Goal: Task Accomplishment & Management: Complete application form

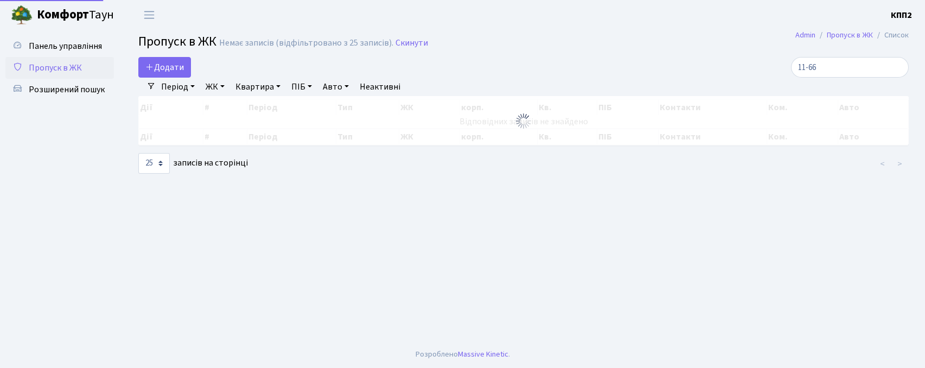
select select "25"
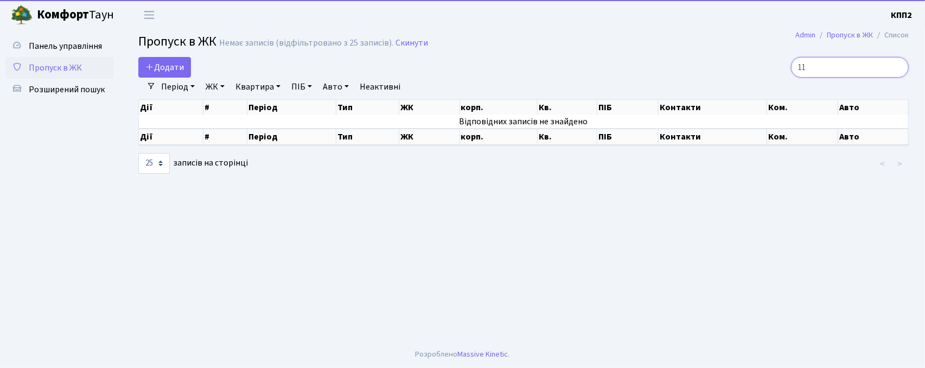
type input "1"
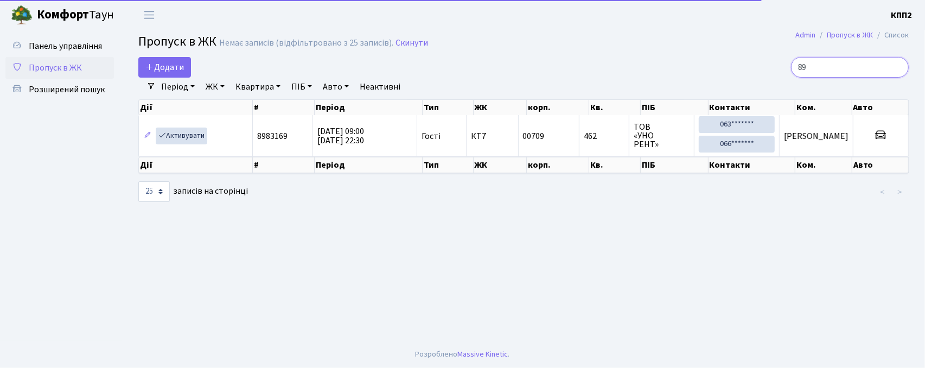
type input "8"
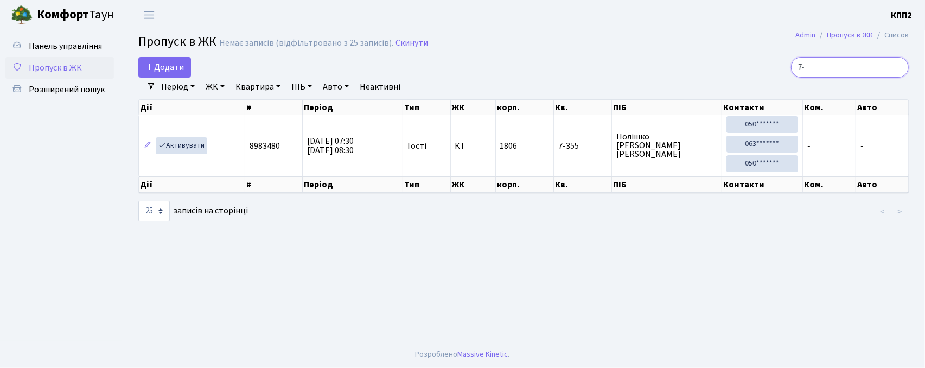
type input "7"
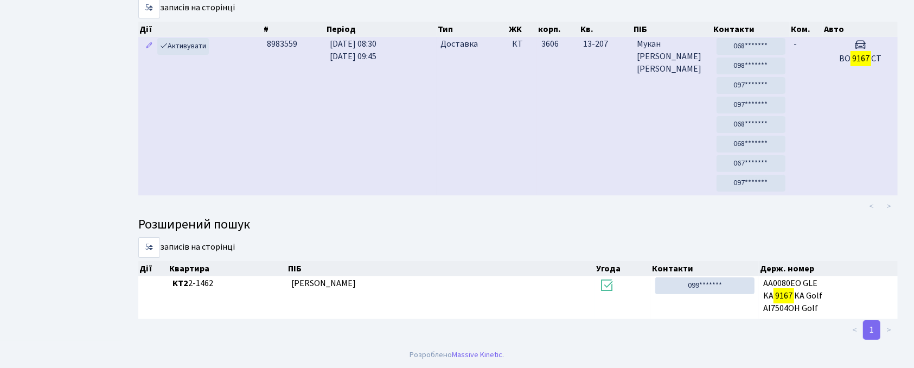
scroll to position [41, 0]
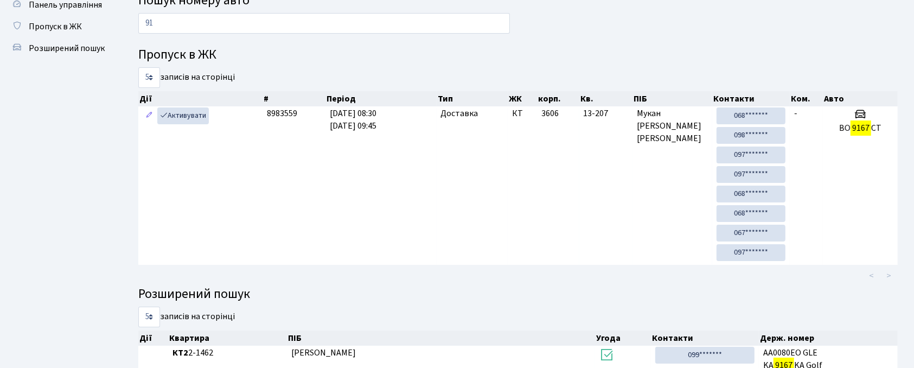
type input "9"
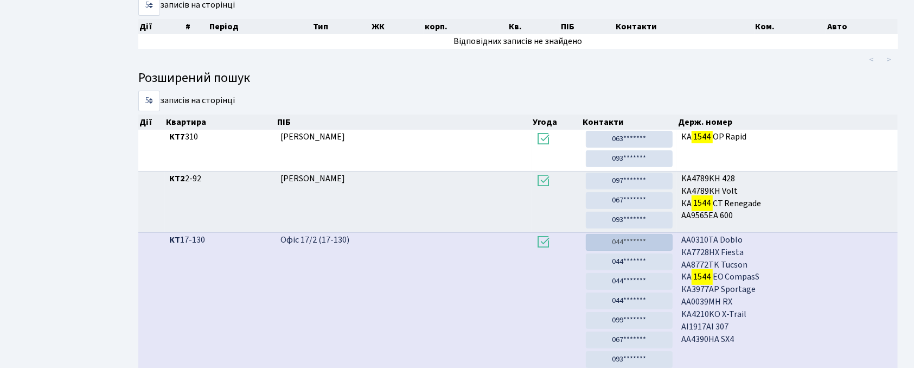
scroll to position [59, 0]
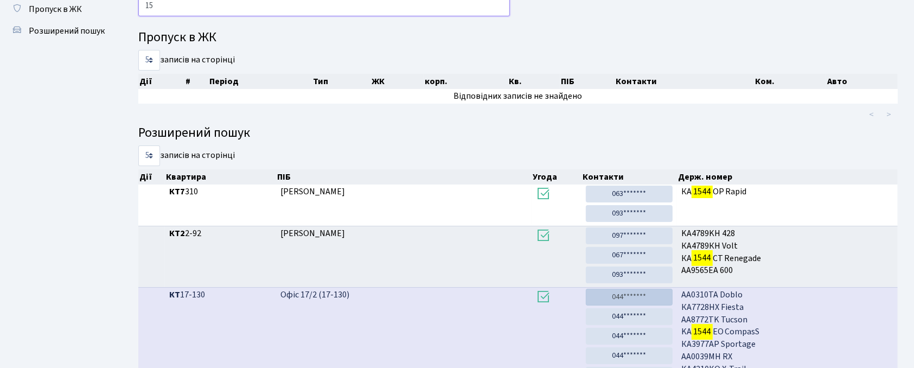
type input "1"
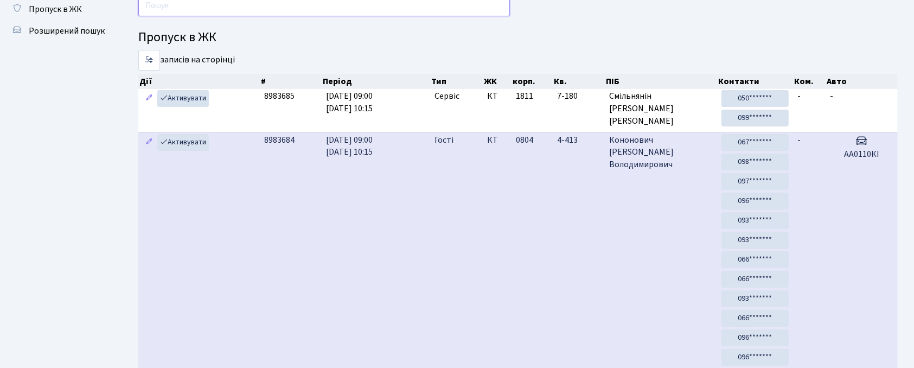
type input "7"
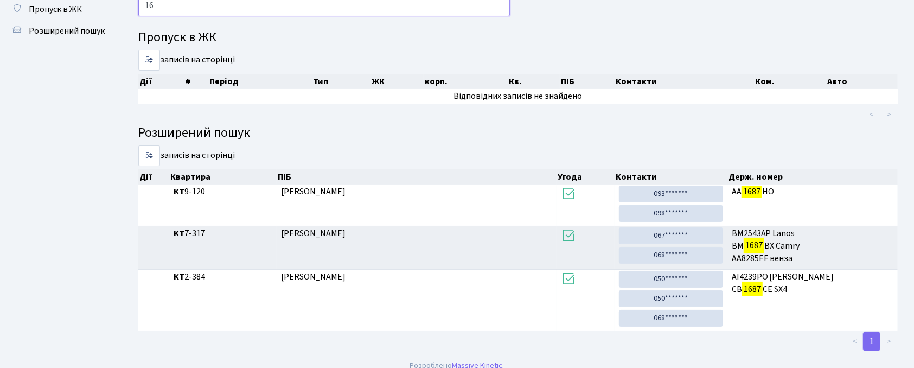
type input "1"
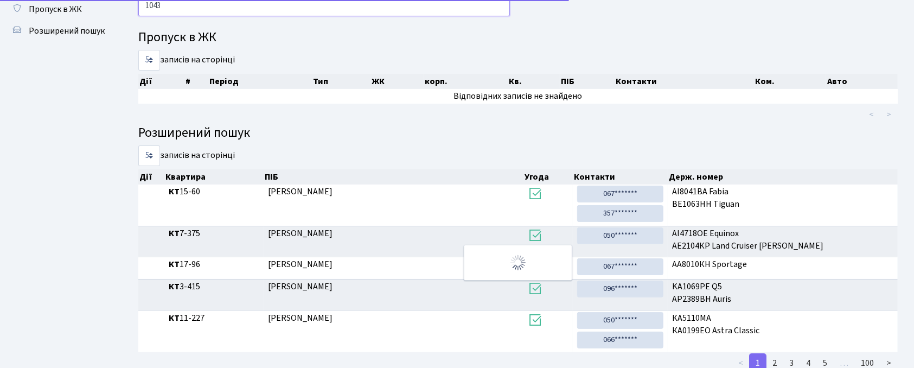
scroll to position [0, 0]
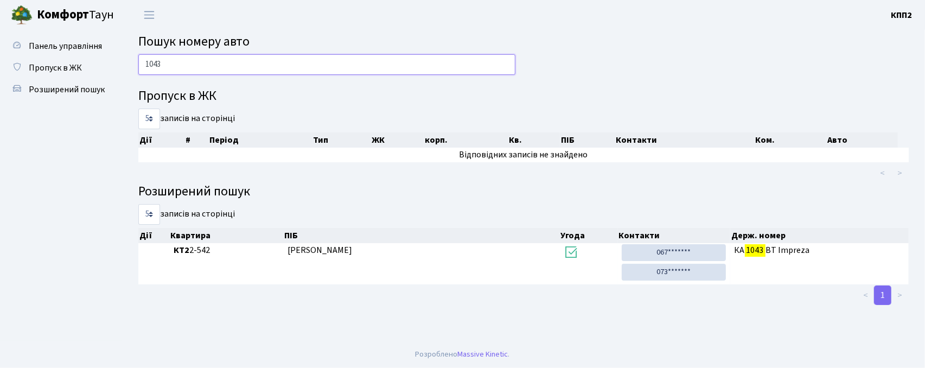
click at [255, 63] on input "1043" at bounding box center [326, 64] width 377 height 21
type input "1"
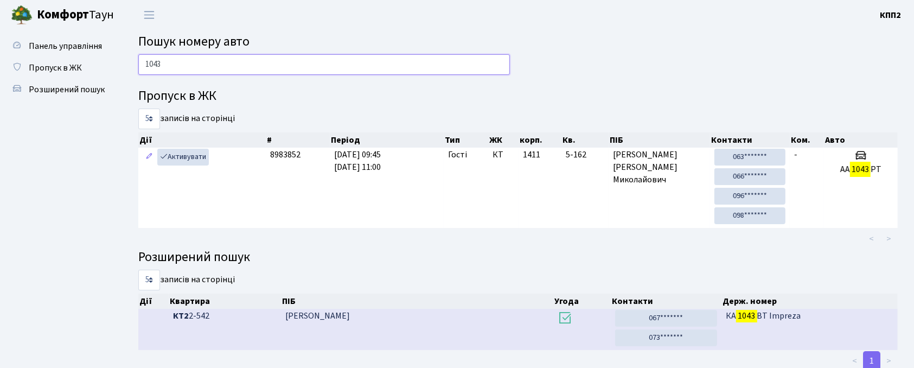
scroll to position [1, 0]
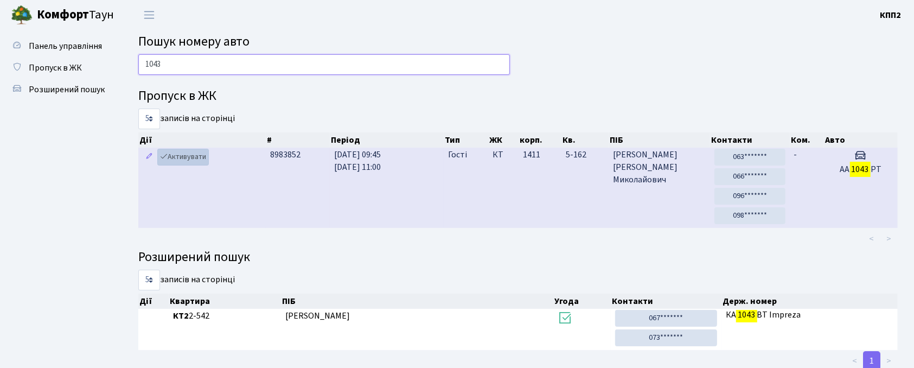
type input "1043"
click at [196, 155] on link "Активувати" at bounding box center [183, 157] width 52 height 17
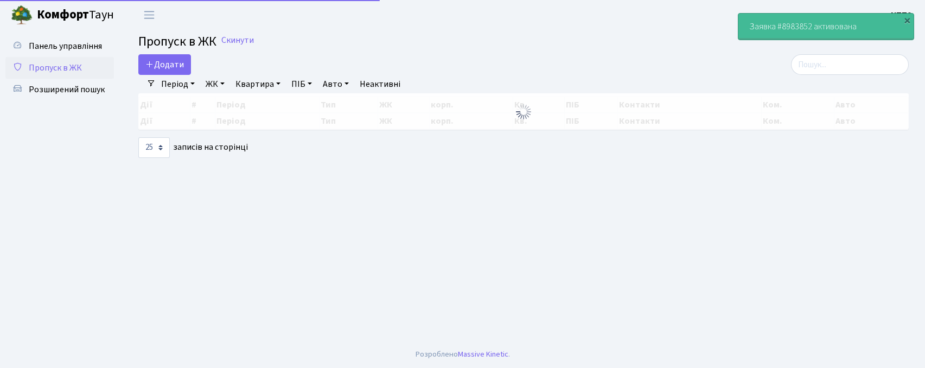
select select "25"
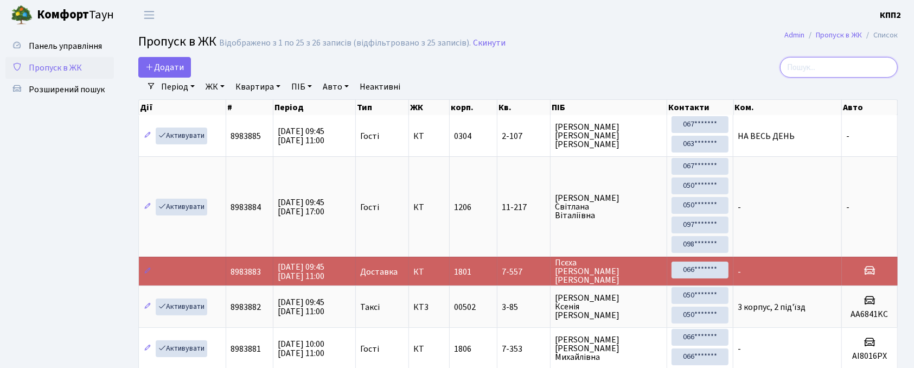
click at [834, 68] on input "search" at bounding box center [839, 67] width 118 height 21
click at [83, 91] on span "Розширений пошук" at bounding box center [67, 90] width 76 height 12
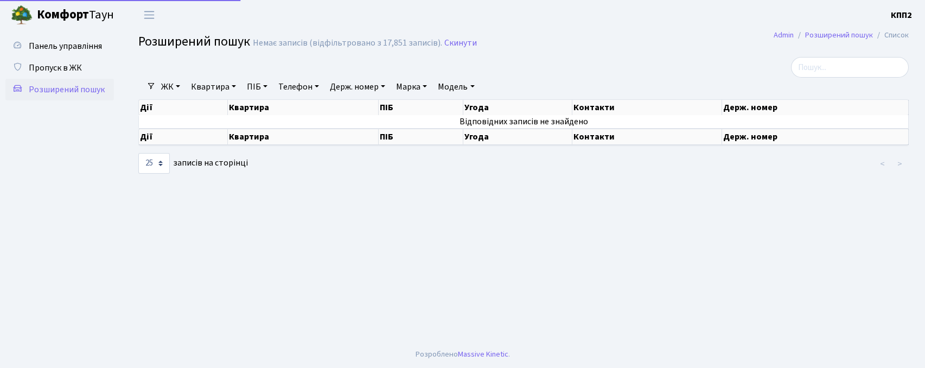
select select "25"
click at [358, 86] on link "Держ. номер" at bounding box center [358, 87] width 64 height 18
click at [66, 63] on span "Пропуск в ЖК" at bounding box center [55, 68] width 53 height 12
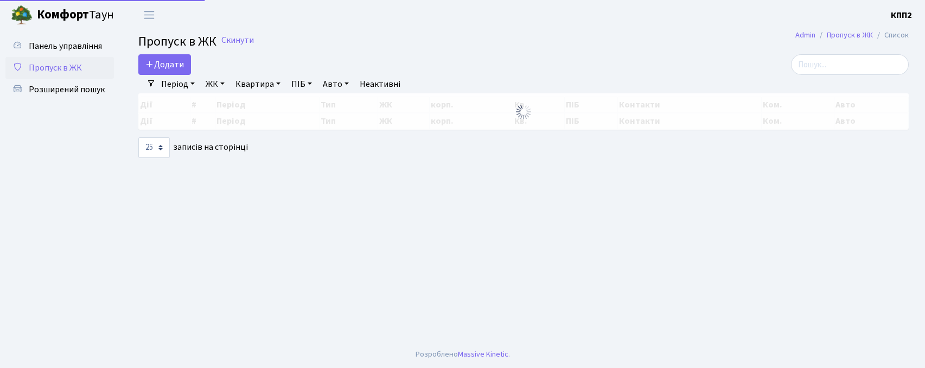
select select "25"
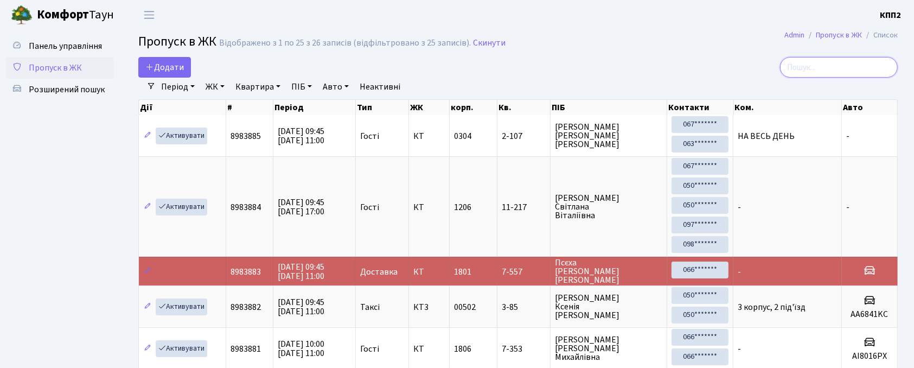
click at [851, 66] on input "search" at bounding box center [839, 67] width 118 height 21
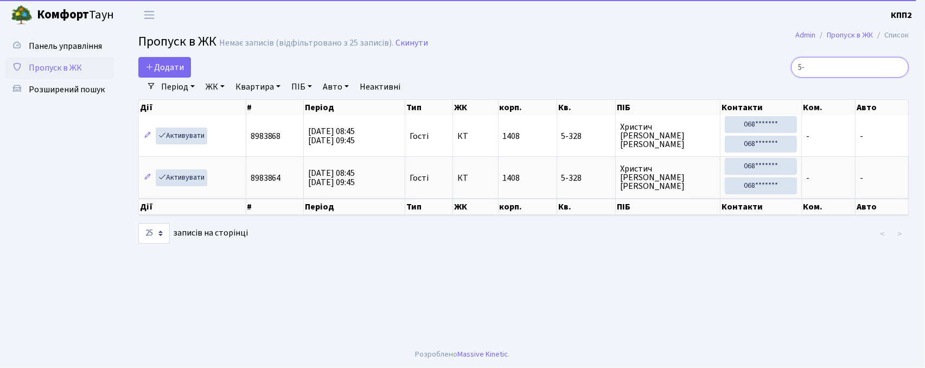
type input "5"
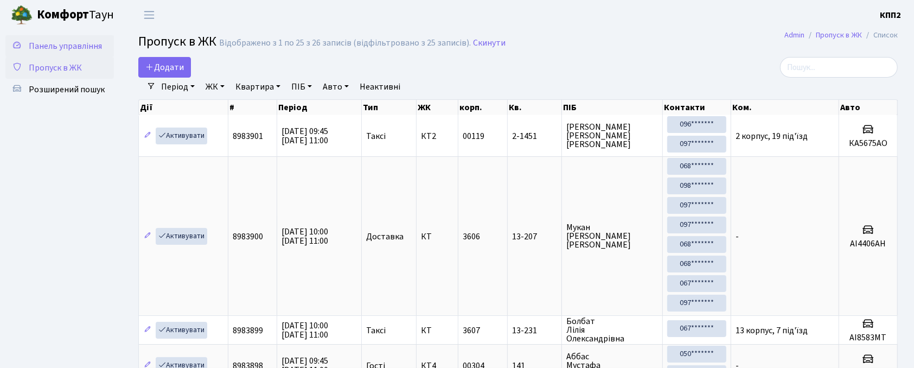
click at [72, 40] on span "Панель управління" at bounding box center [65, 46] width 73 height 12
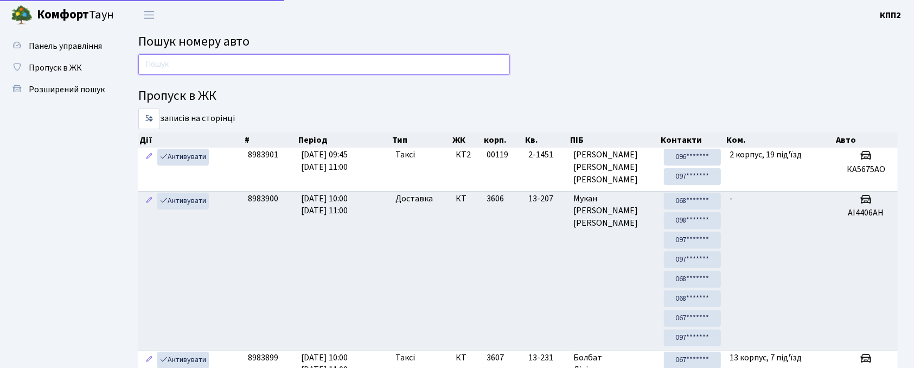
click at [260, 70] on input "text" at bounding box center [324, 64] width 372 height 21
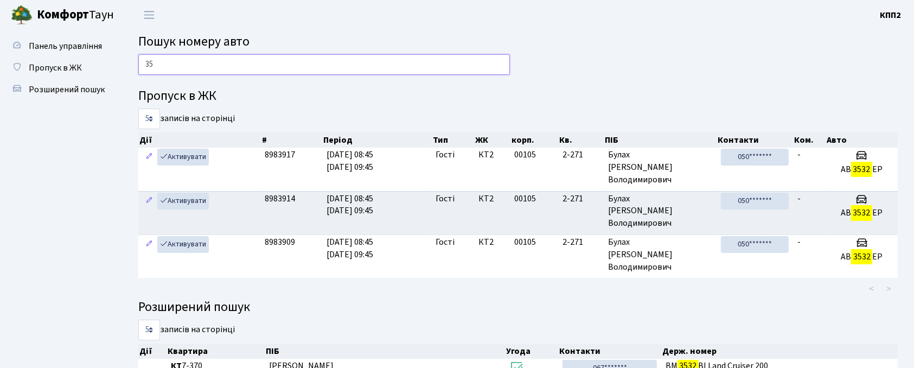
type input "3"
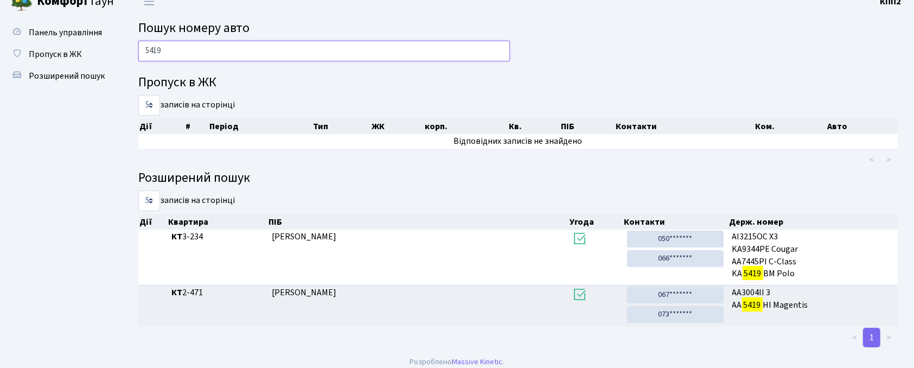
scroll to position [22, 0]
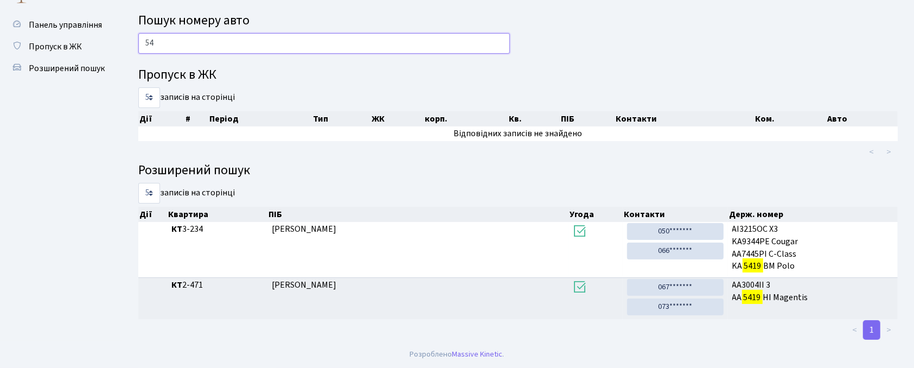
type input "5"
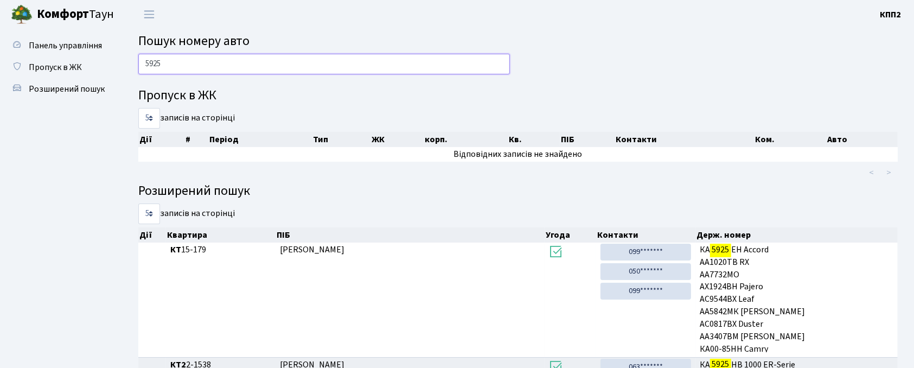
scroll to position [0, 0]
type input "5"
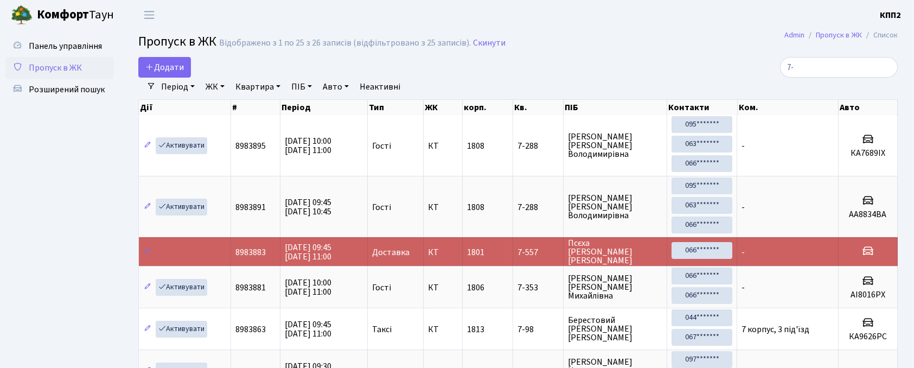
select select "25"
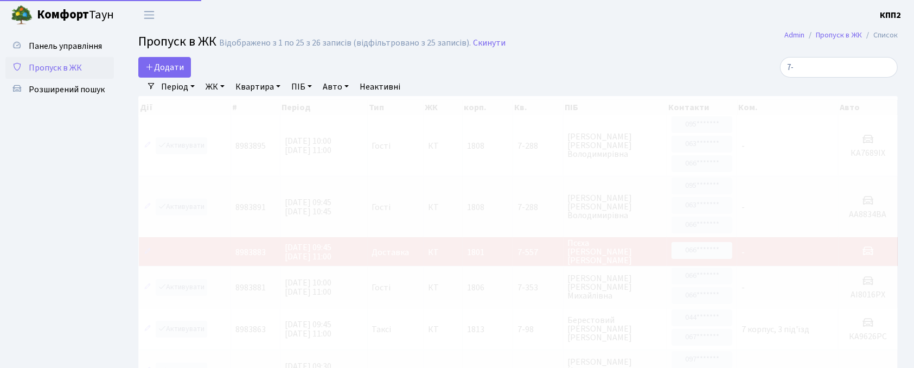
type input "7"
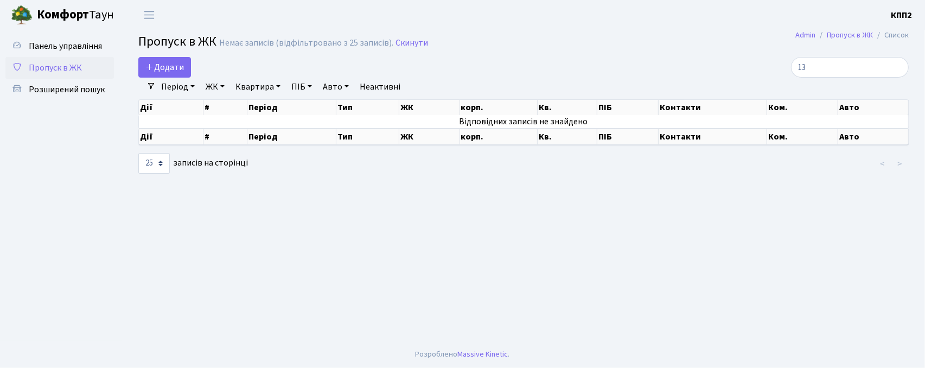
type input "1"
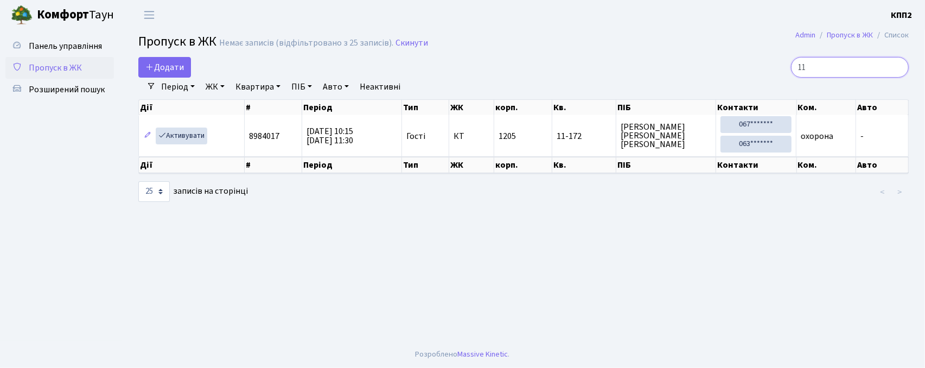
type input "1"
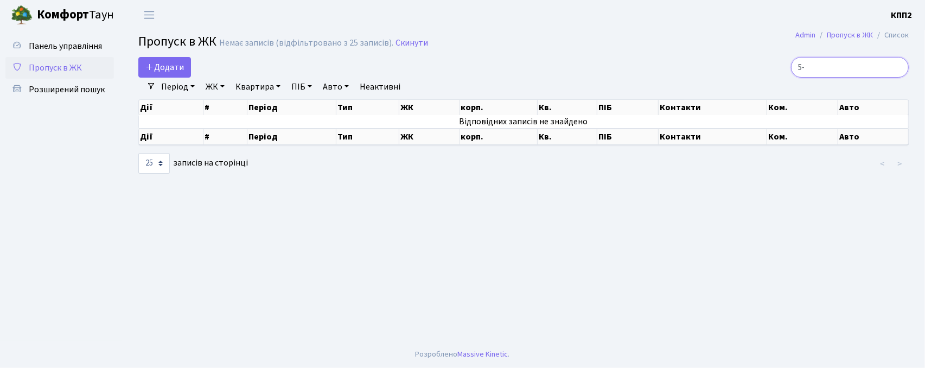
type input "5"
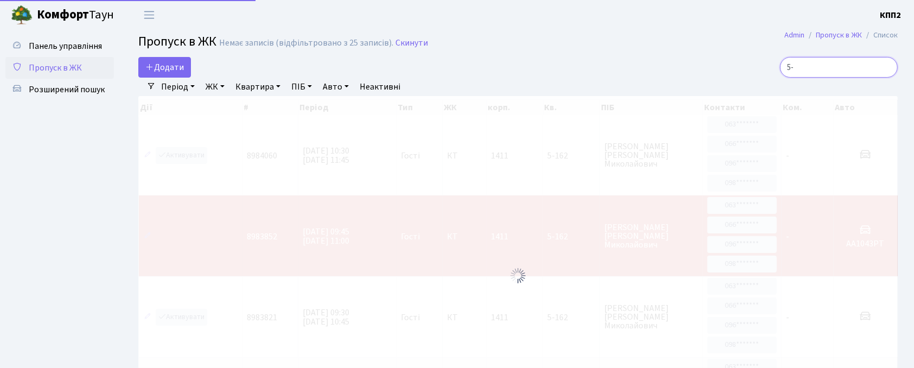
type input "5"
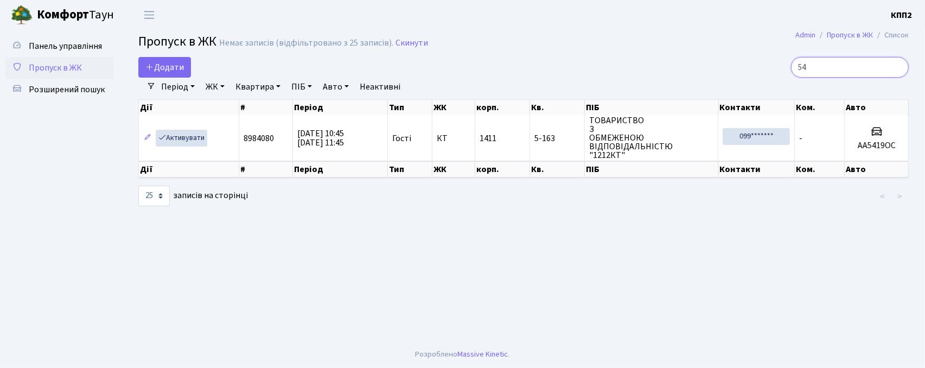
type input "5"
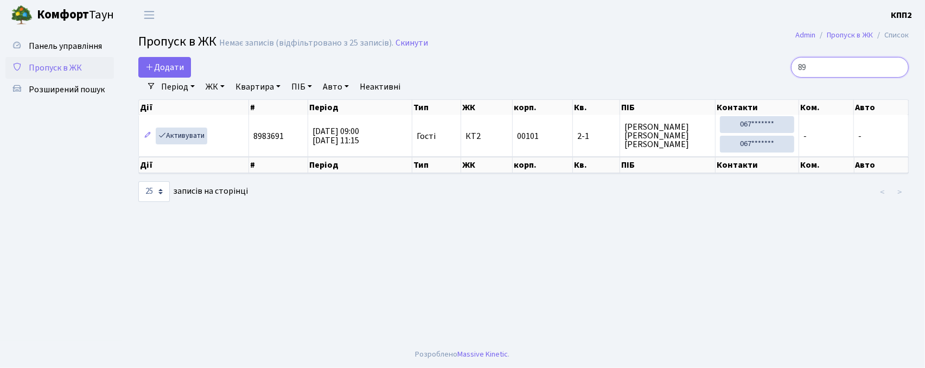
type input "8"
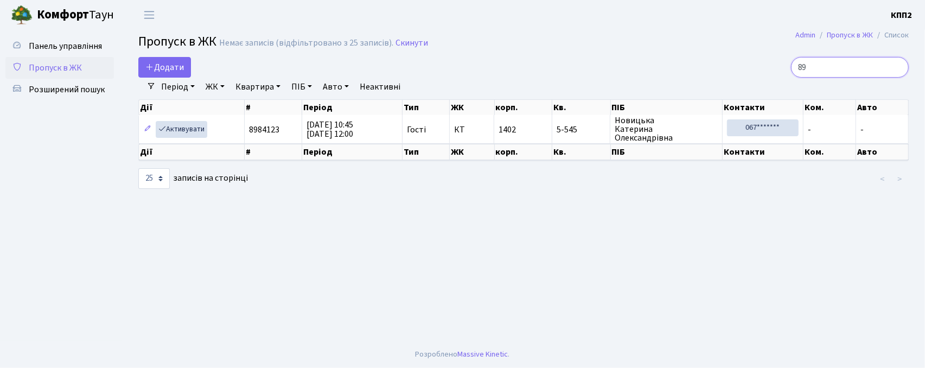
type input "8"
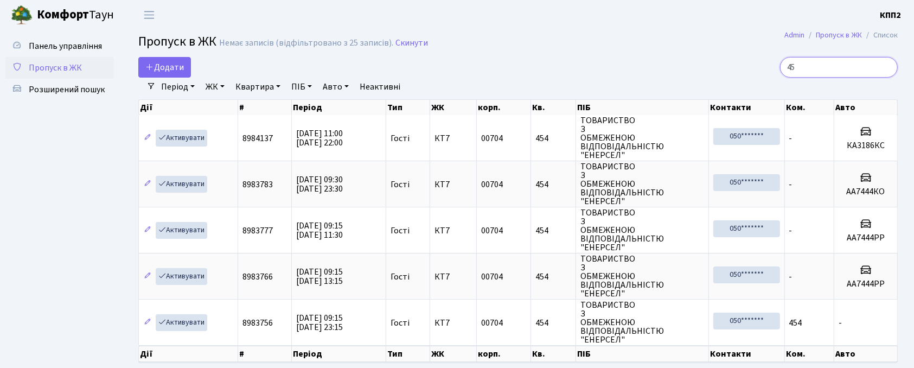
type input "4"
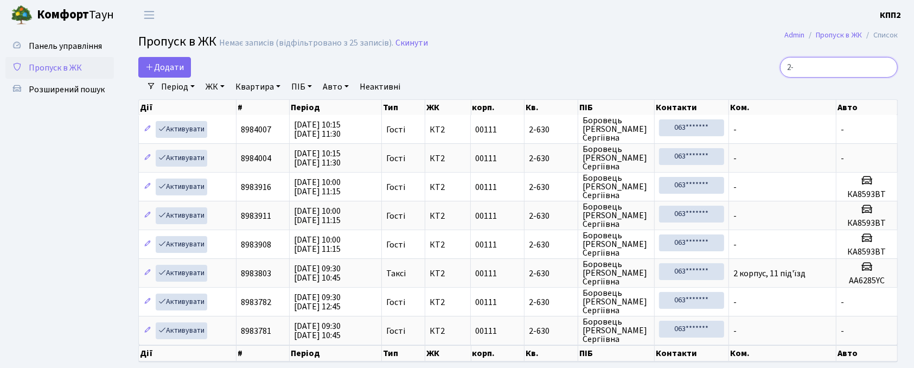
type input "2"
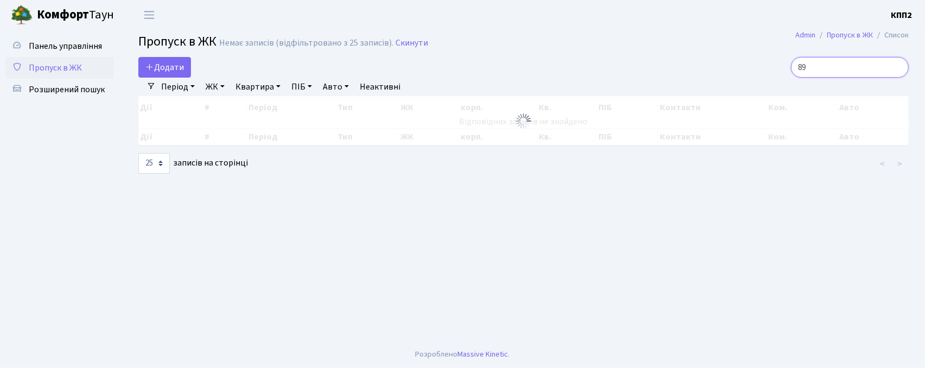
type input "8"
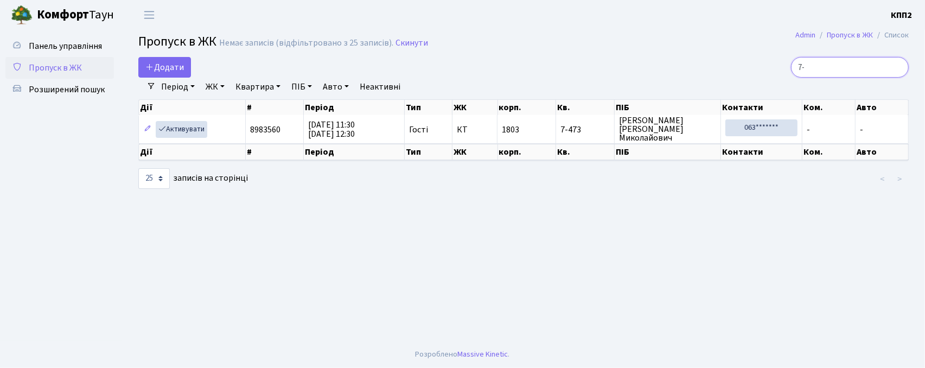
type input "7"
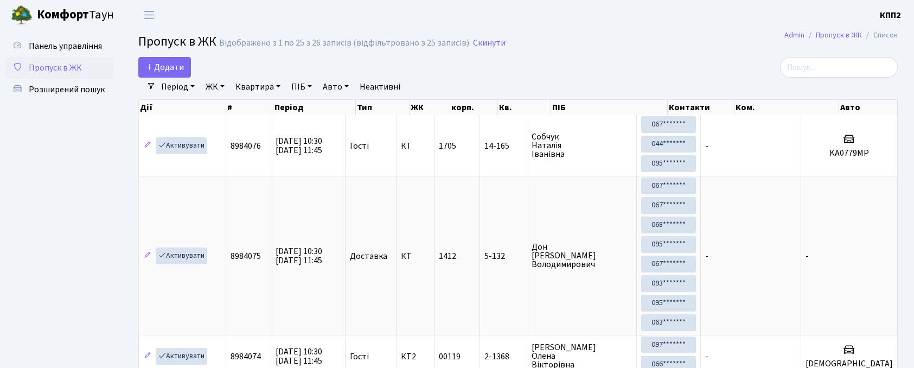
select select "25"
click at [170, 63] on span "Додати" at bounding box center [164, 67] width 39 height 12
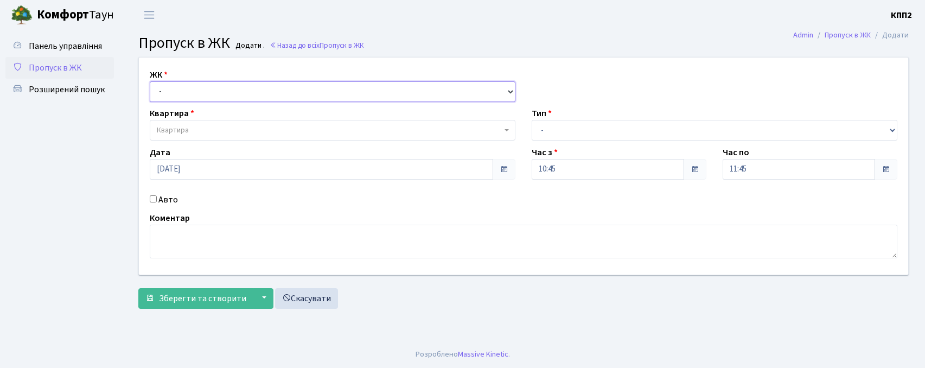
drag, startPoint x: 0, startPoint y: 0, endPoint x: 183, endPoint y: 101, distance: 208.9
click at [178, 87] on select "- КТ, вул. Регенераторна, 4 КТ2, просп. [STREET_ADDRESS] [STREET_ADDRESS] [PERS…" at bounding box center [333, 91] width 366 height 21
select select "271"
click at [150, 81] on select "- КТ, вул. Регенераторна, 4 КТ2, просп. [STREET_ADDRESS] [STREET_ADDRESS] [PERS…" at bounding box center [333, 91] width 366 height 21
select select
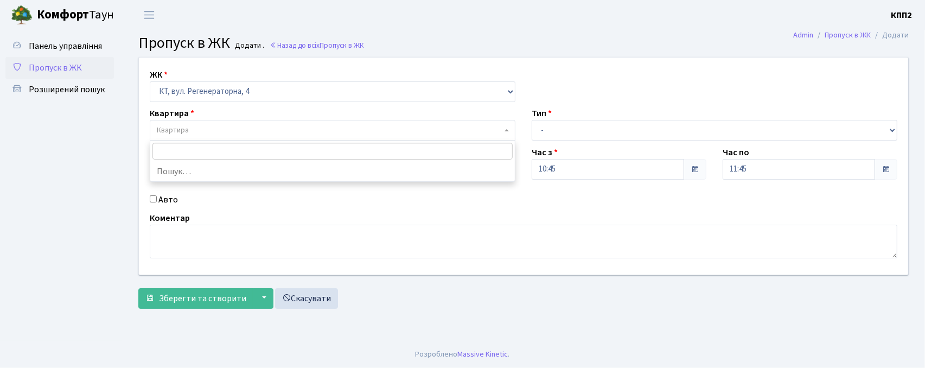
click at [192, 128] on span "Квартира" at bounding box center [329, 130] width 345 height 11
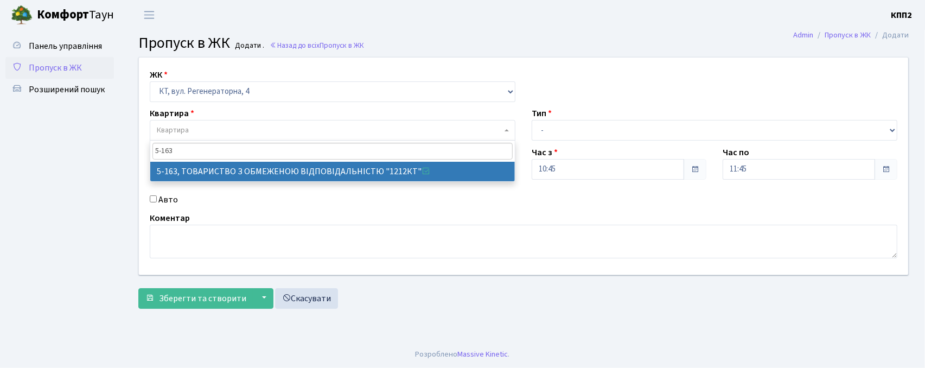
type input "5-163"
select select "2321"
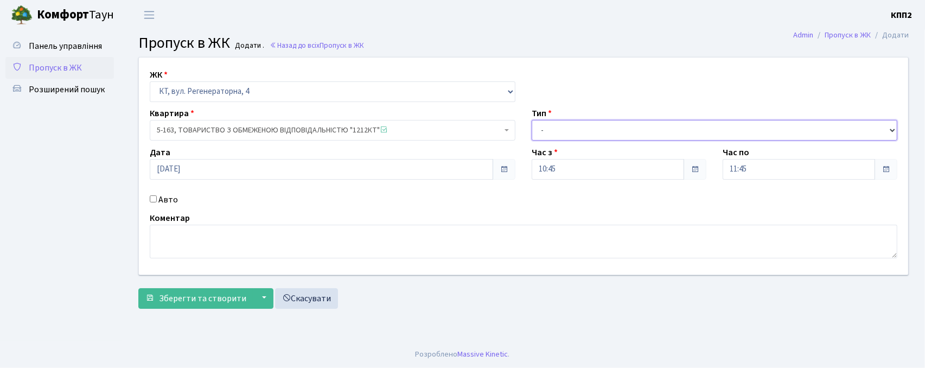
click at [570, 137] on select "- Доставка Таксі Гості Сервіс" at bounding box center [715, 130] width 366 height 21
select select "3"
click at [532, 120] on select "- Доставка Таксі Гості Сервіс" at bounding box center [715, 130] width 366 height 21
click at [167, 202] on label "Авто" at bounding box center [168, 199] width 20 height 13
click at [157, 202] on input "Авто" at bounding box center [153, 198] width 7 height 7
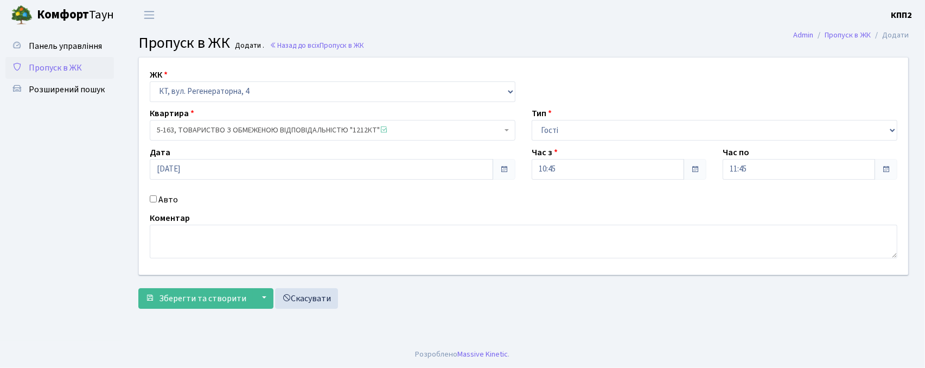
checkbox input "true"
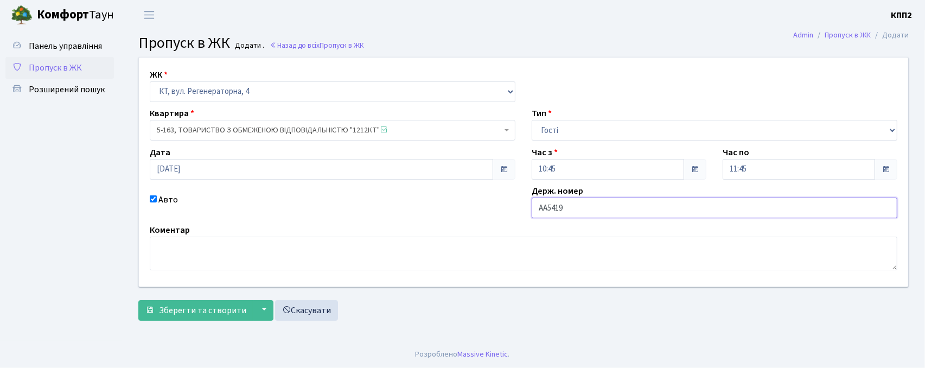
type input "АА5419ОС"
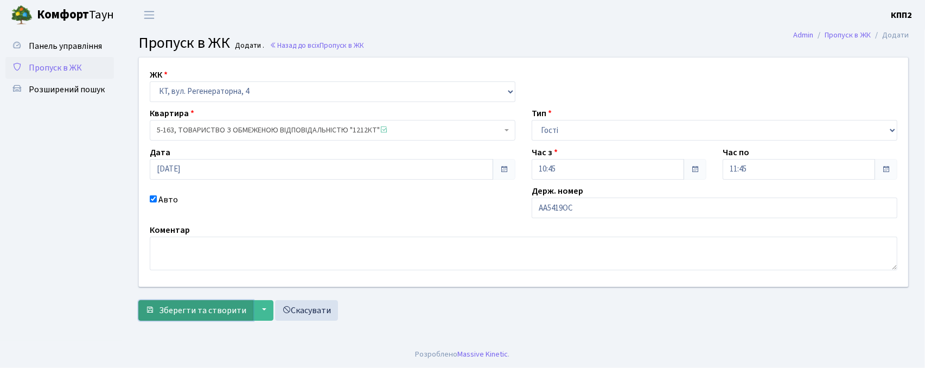
click at [208, 304] on span "Зберегти та створити" at bounding box center [202, 310] width 87 height 12
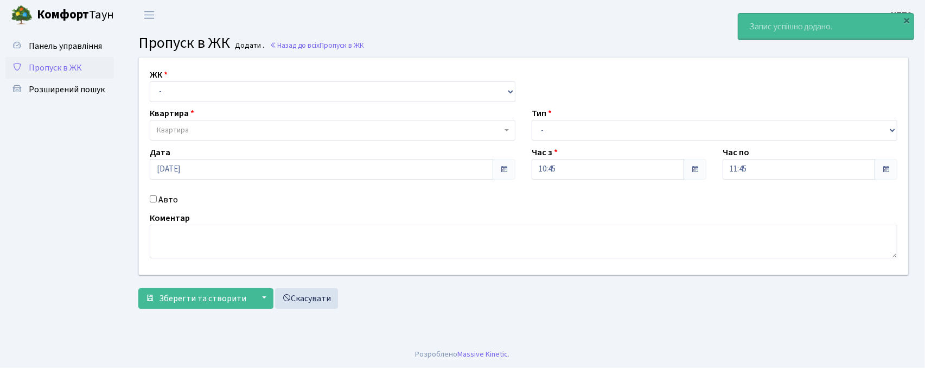
click at [166, 79] on label "ЖК" at bounding box center [159, 74] width 18 height 13
click at [174, 105] on div "ЖК - КТ, вул. Регенераторна, 4 КТ2, просп. [STREET_ADDRESS] [STREET_ADDRESS] [P…" at bounding box center [524, 166] width 786 height 217
click at [187, 98] on select "- КТ, вул. Регенераторна, 4 КТ2, просп. [STREET_ADDRESS] [STREET_ADDRESS] [PERS…" at bounding box center [333, 91] width 366 height 21
select select "271"
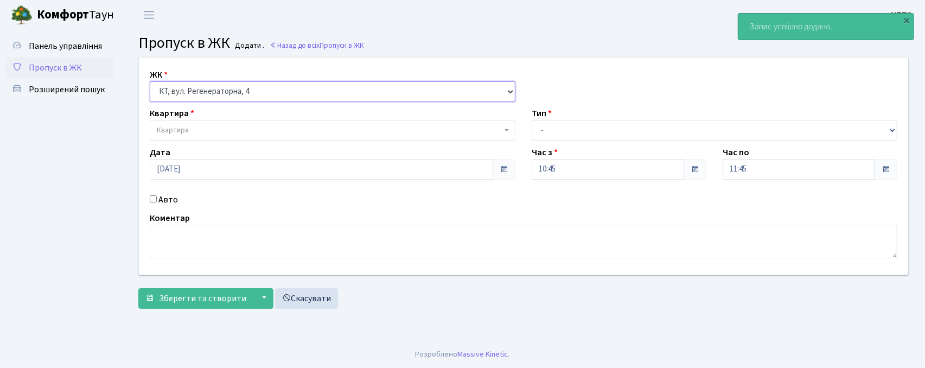
click at [150, 81] on select "- КТ, вул. Регенераторна, 4 КТ2, просп. [STREET_ADDRESS] [STREET_ADDRESS] [PERS…" at bounding box center [333, 91] width 366 height 21
select select
click at [170, 200] on label "Авто" at bounding box center [168, 199] width 20 height 13
click at [157, 200] on input "Авто" at bounding box center [153, 198] width 7 height 7
checkbox input "true"
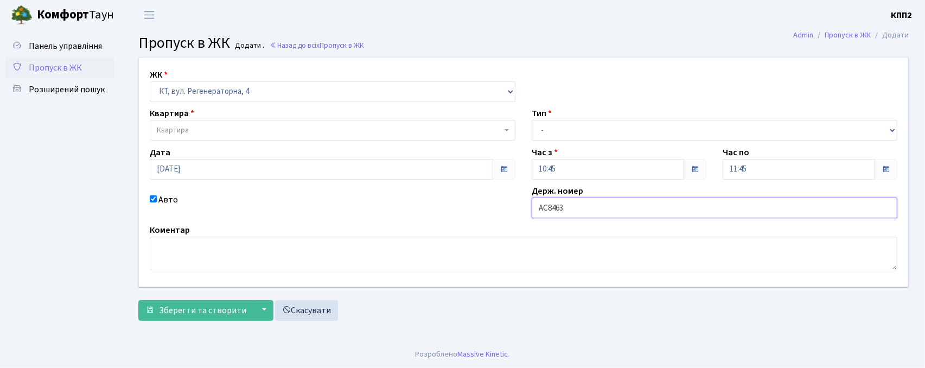
type input "АС8463СН"
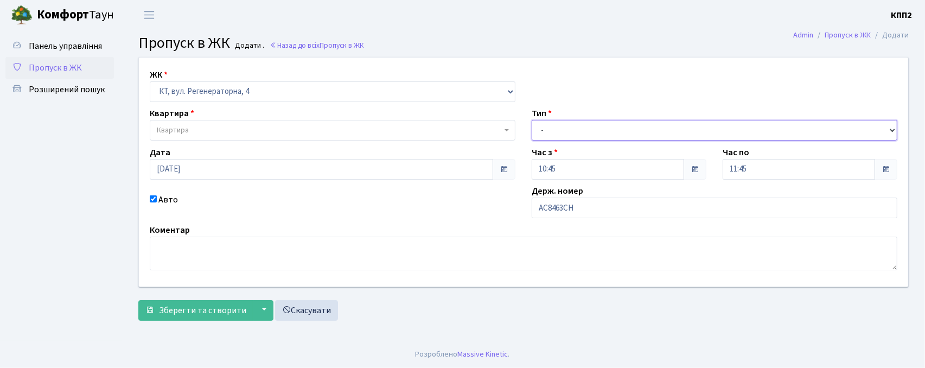
click at [539, 131] on select "- Доставка Таксі Гості Сервіс" at bounding box center [715, 130] width 366 height 21
select select "3"
click at [532, 120] on select "- Доставка Таксі Гості Сервіс" at bounding box center [715, 130] width 366 height 21
click at [211, 130] on span "Квартира" at bounding box center [329, 130] width 345 height 11
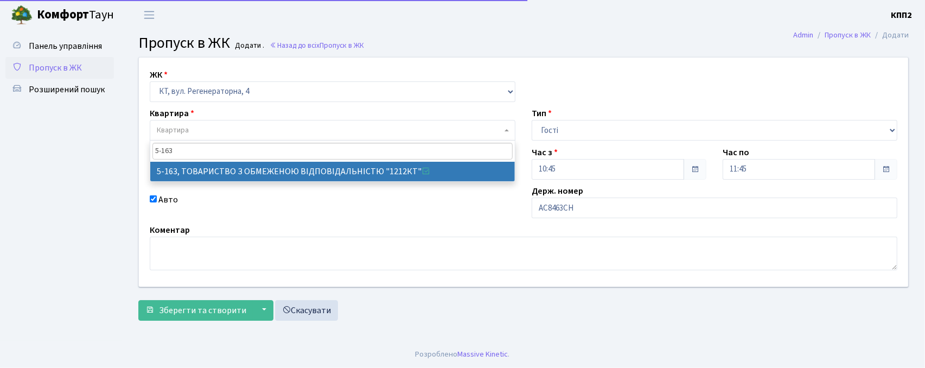
type input "5-163"
select select "2321"
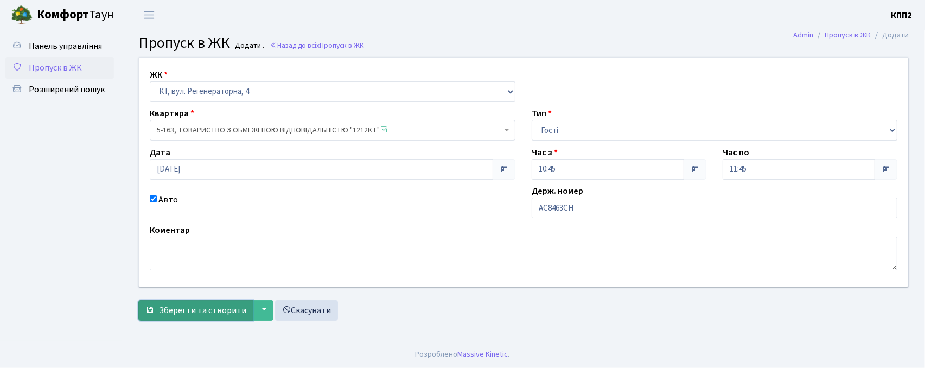
click at [173, 307] on span "Зберегти та створити" at bounding box center [202, 310] width 87 height 12
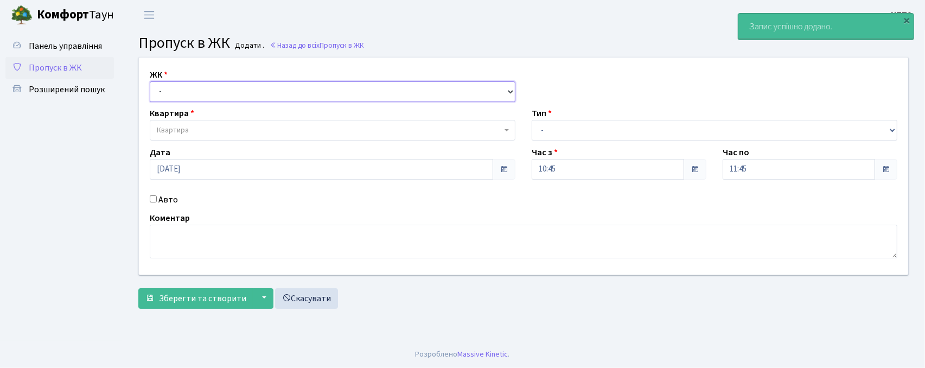
click at [174, 96] on select "- КТ, вул. Регенераторна, 4 КТ2, просп. [STREET_ADDRESS] [STREET_ADDRESS] [PERS…" at bounding box center [333, 91] width 366 height 21
select select "295"
click at [150, 81] on select "- КТ, вул. Регенераторна, 4 КТ2, просп. [STREET_ADDRESS] [STREET_ADDRESS] [PERS…" at bounding box center [333, 91] width 366 height 21
select select
click at [168, 202] on label "Авто" at bounding box center [168, 199] width 20 height 13
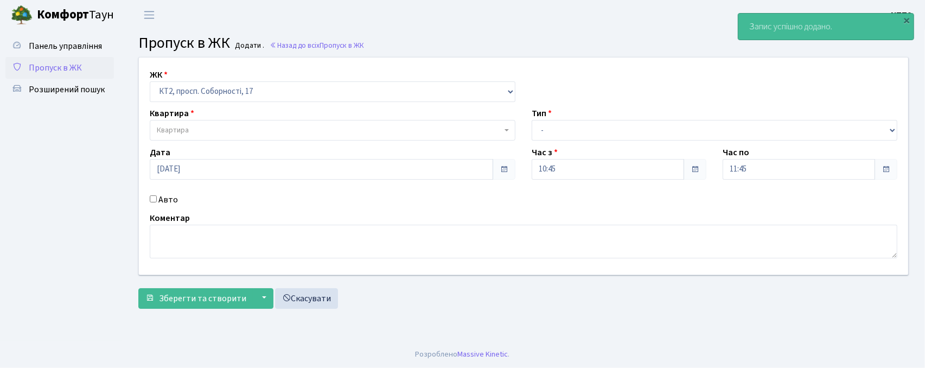
click at [157, 202] on input "Авто" at bounding box center [153, 198] width 7 height 7
checkbox input "true"
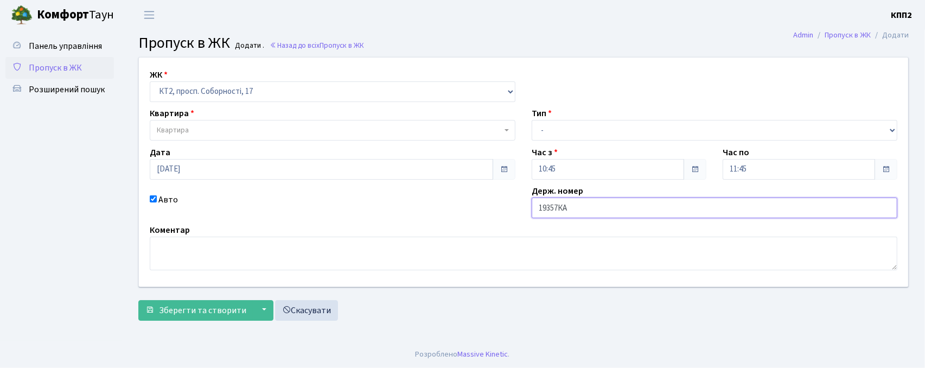
type input "19357КА"
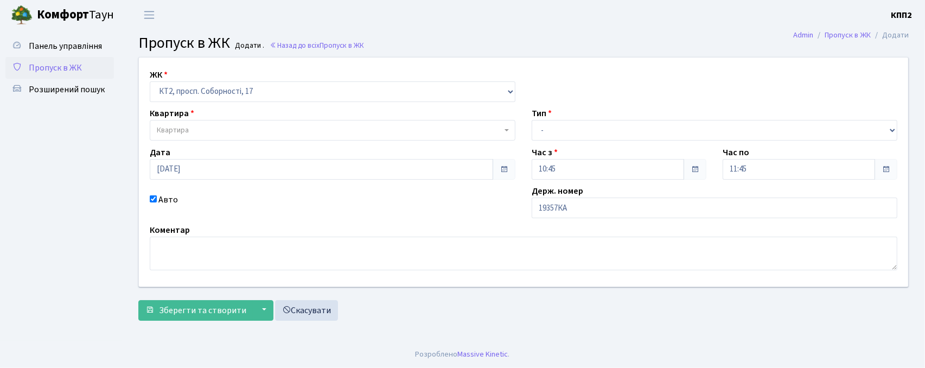
click at [311, 130] on span "Квартира" at bounding box center [329, 130] width 345 height 11
click at [318, 94] on select "- КТ, вул. Регенераторна, 4 КТ2, просп. [STREET_ADDRESS] [STREET_ADDRESS] [PERS…" at bounding box center [333, 91] width 366 height 21
select select "271"
click at [150, 81] on select "- КТ, вул. Регенераторна, 4 КТ2, просп. Соборності, 17 КТ3, вул. Березнева, 16 …" at bounding box center [333, 91] width 366 height 21
select select
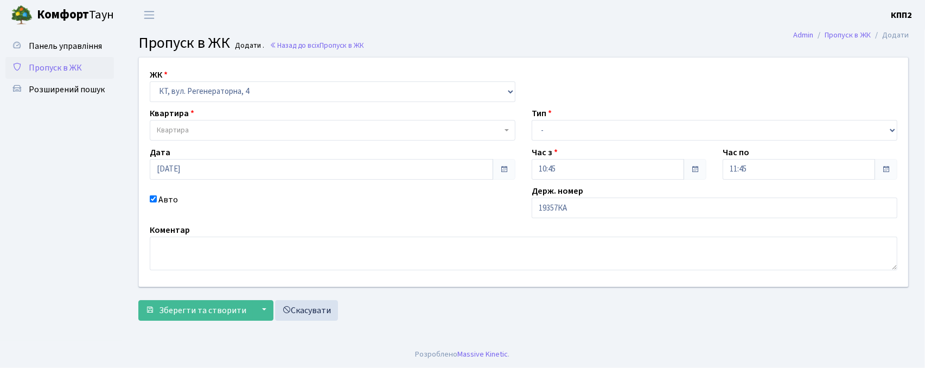
click at [320, 131] on span "Квартира" at bounding box center [329, 130] width 345 height 11
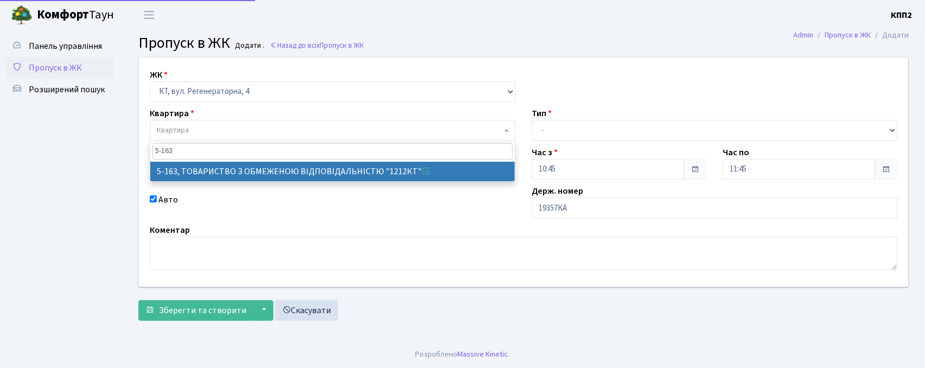
type input "5-163"
select select "2321"
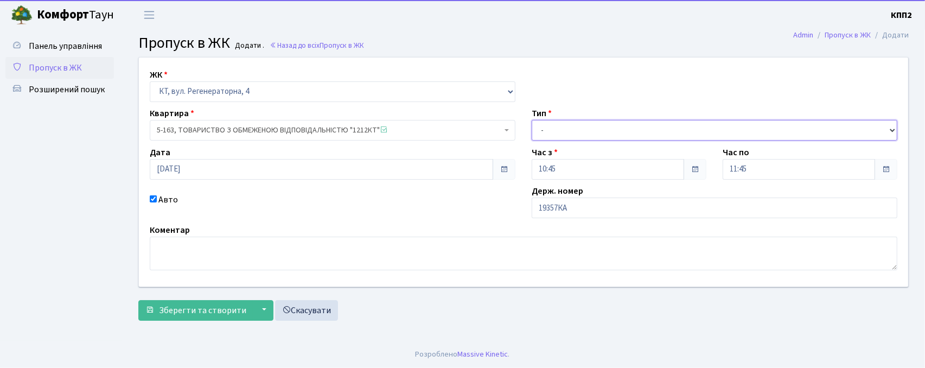
click at [619, 134] on select "- Доставка Таксі Гості Сервіс" at bounding box center [715, 130] width 366 height 21
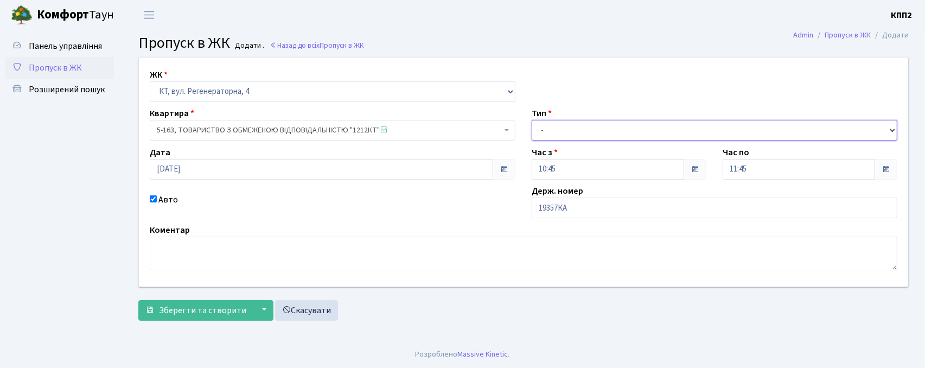
select select "1"
click at [532, 120] on select "- Доставка Таксі Гості Сервіс" at bounding box center [715, 130] width 366 height 21
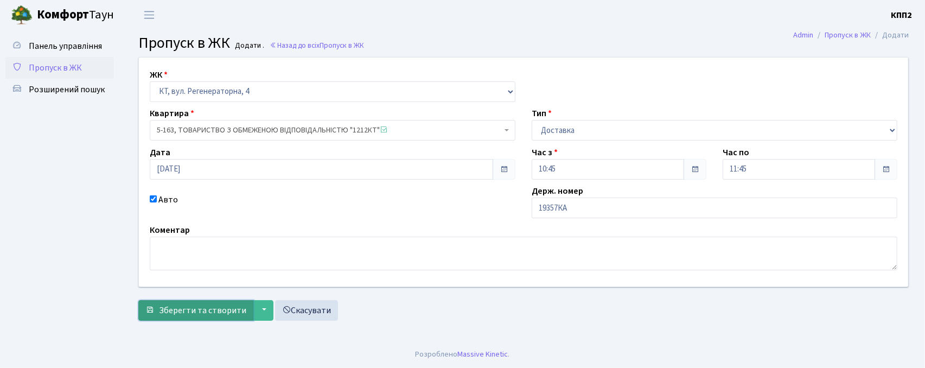
click at [199, 320] on button "Зберегти та створити" at bounding box center [195, 310] width 115 height 21
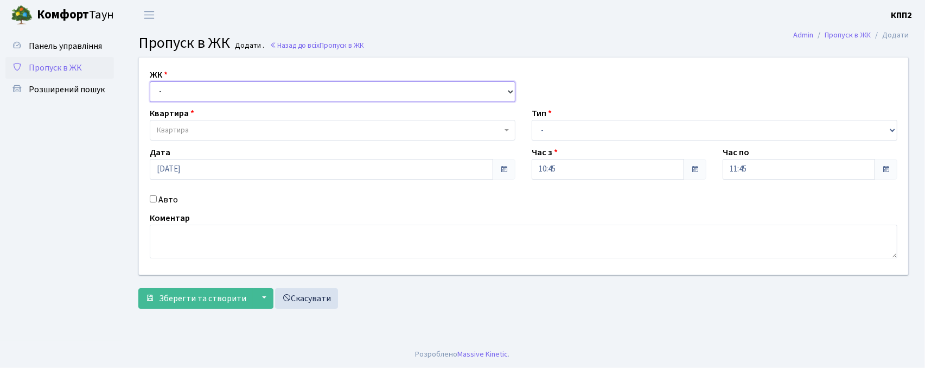
click at [247, 86] on select "- КТ, вул. Регенераторна, 4 КТ2, просп. [STREET_ADDRESS] [STREET_ADDRESS] [PERS…" at bounding box center [333, 91] width 366 height 21
select select "271"
click at [150, 81] on select "- КТ, вул. Регенераторна, 4 КТ2, просп. [STREET_ADDRESS] [STREET_ADDRESS] [PERS…" at bounding box center [333, 91] width 366 height 21
select select
click at [175, 202] on label "Авто" at bounding box center [168, 199] width 20 height 13
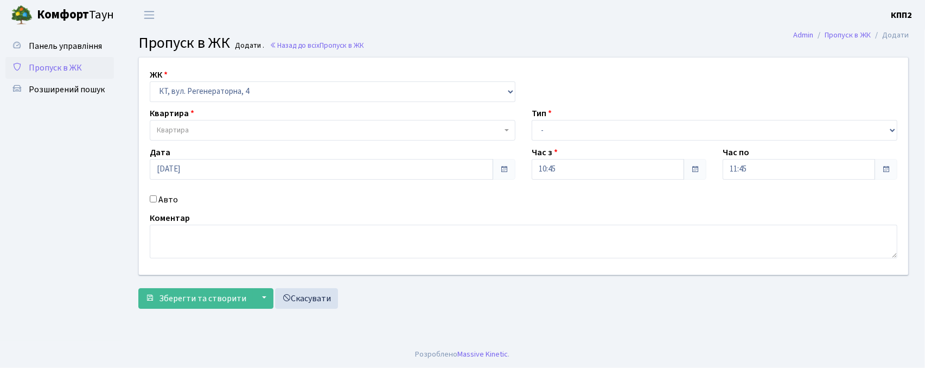
click at [157, 202] on input "Авто" at bounding box center [153, 198] width 7 height 7
checkbox input "true"
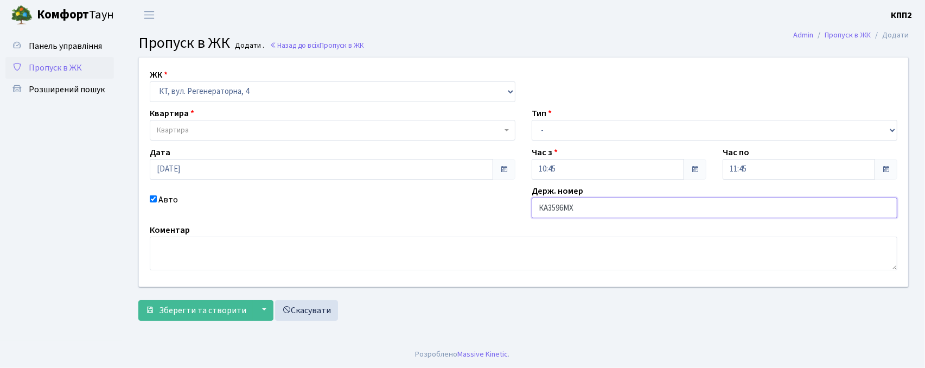
type input "КА3596МХ"
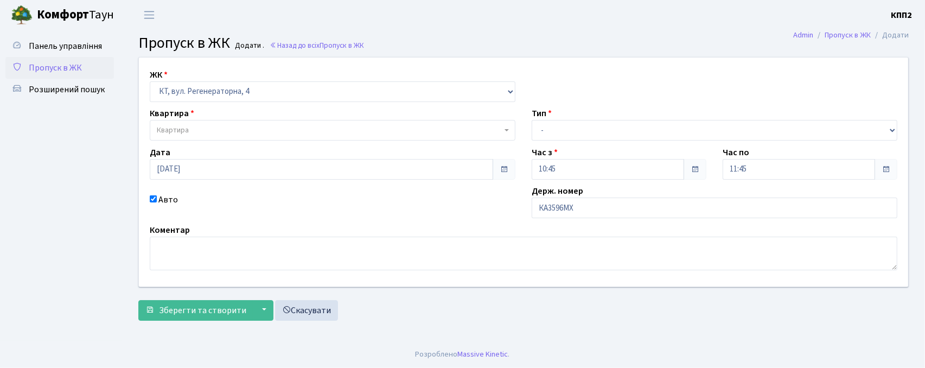
click at [271, 130] on span "Квартира" at bounding box center [329, 130] width 345 height 11
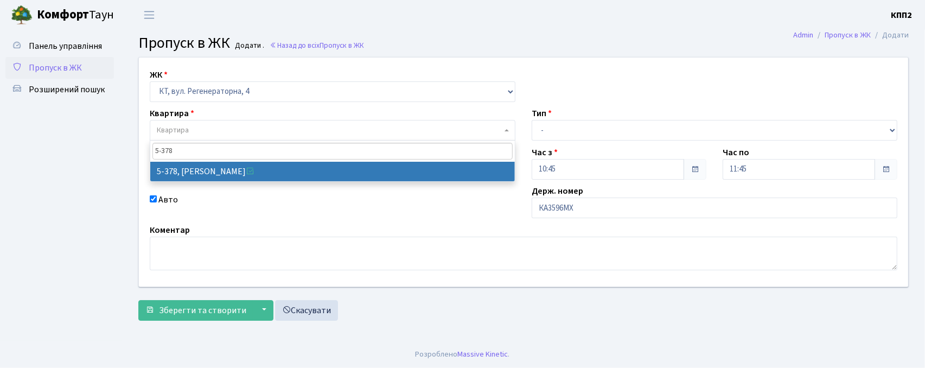
type input "5-378"
select select "2136"
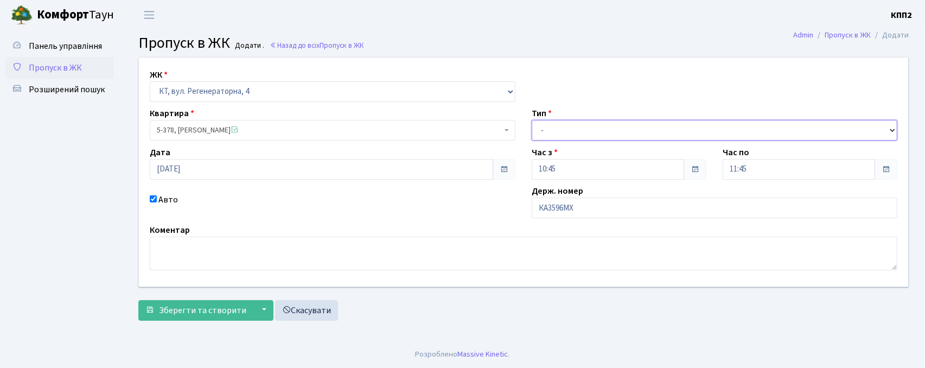
click at [630, 130] on select "- Доставка Таксі Гості Сервіс" at bounding box center [715, 130] width 366 height 21
select select "2"
click at [532, 120] on select "- Доставка Таксі Гості Сервіс" at bounding box center [715, 130] width 366 height 21
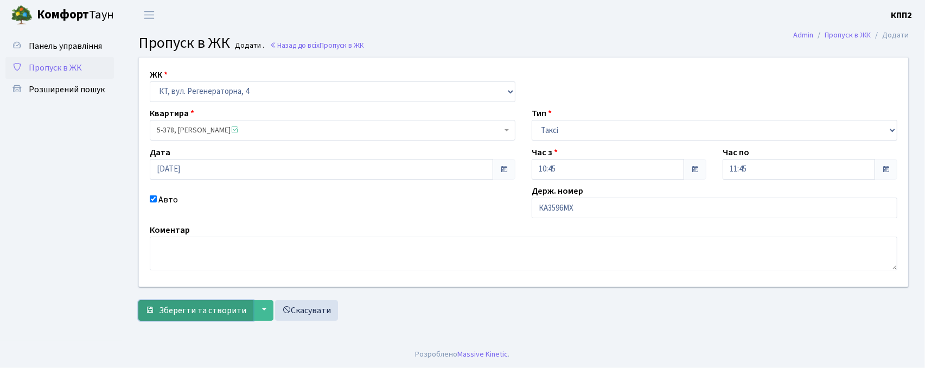
click at [176, 307] on span "Зберегти та створити" at bounding box center [202, 310] width 87 height 12
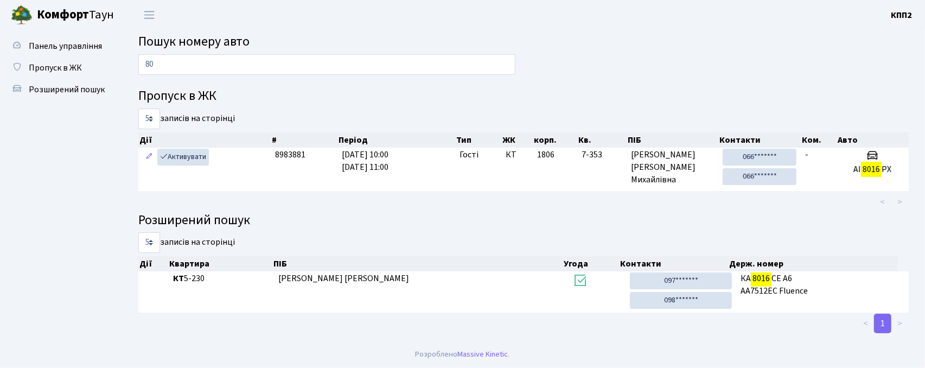
type input "8"
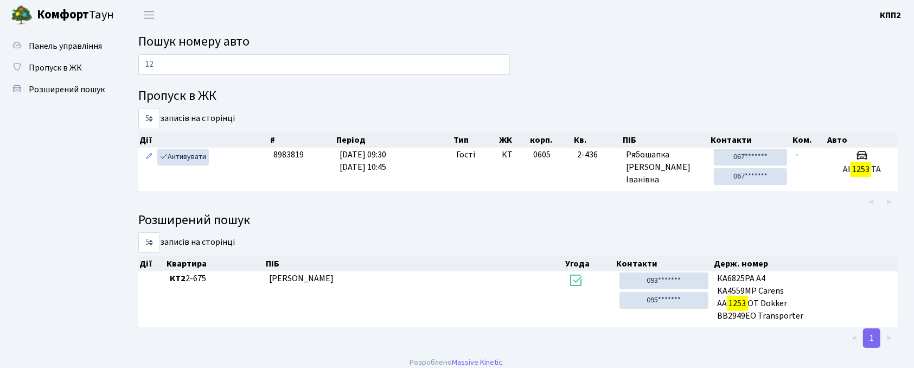
type input "1"
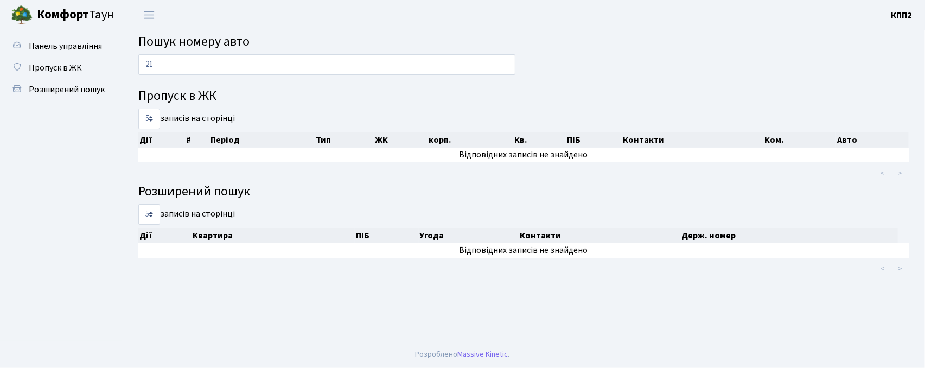
type input "2"
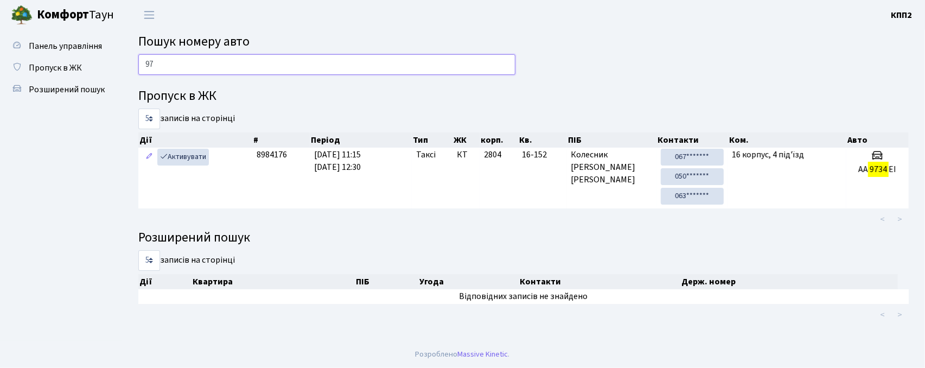
type input "9"
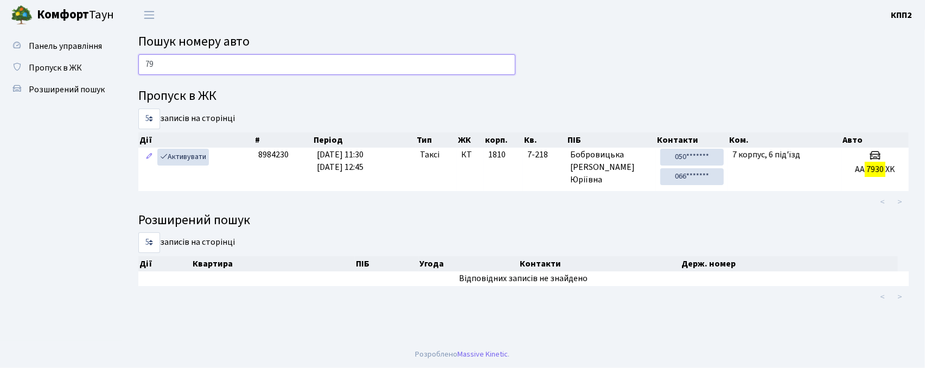
type input "7"
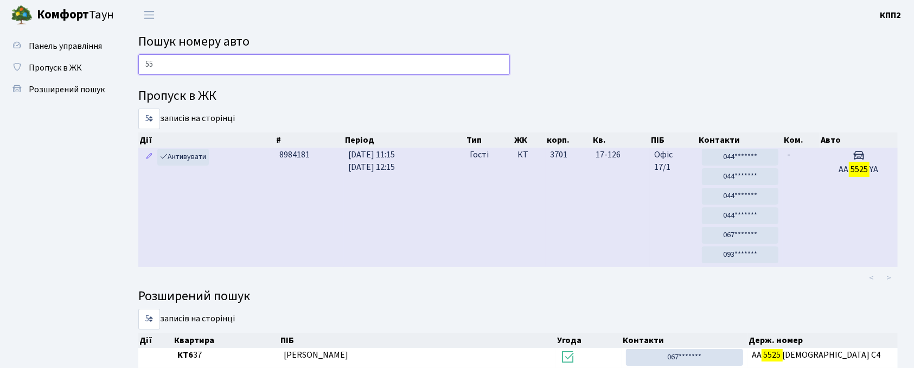
type input "5"
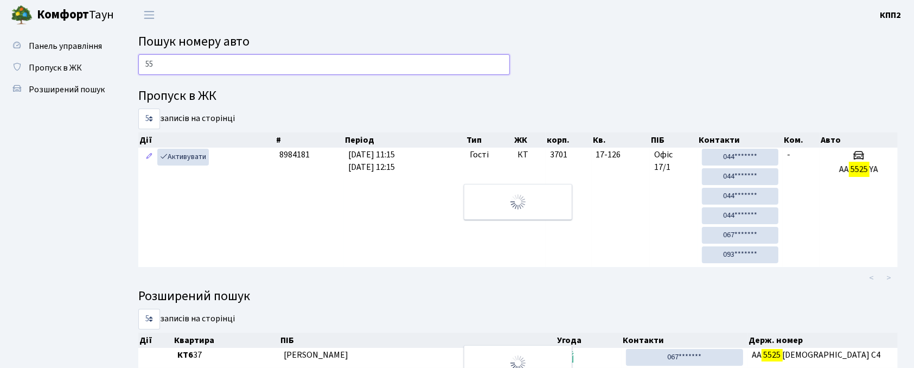
type input "5"
